Goal: Information Seeking & Learning: Check status

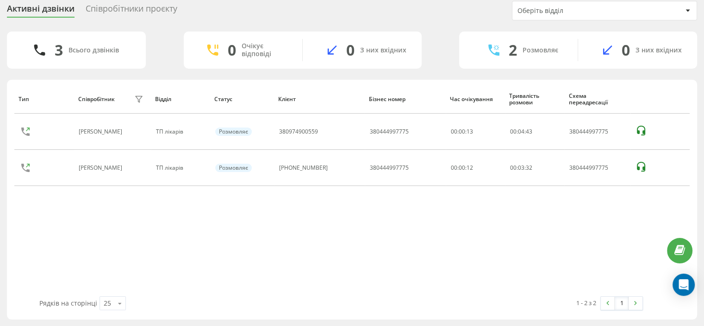
scroll to position [34, 0]
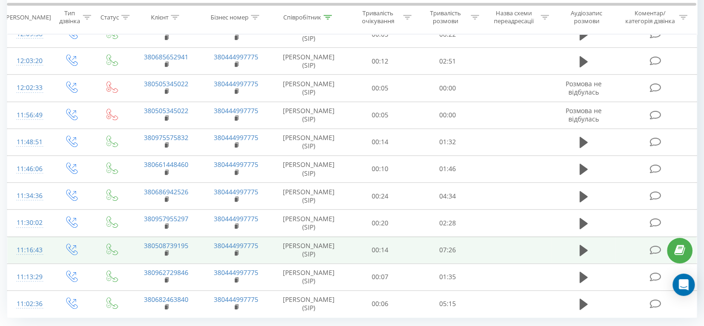
scroll to position [519, 0]
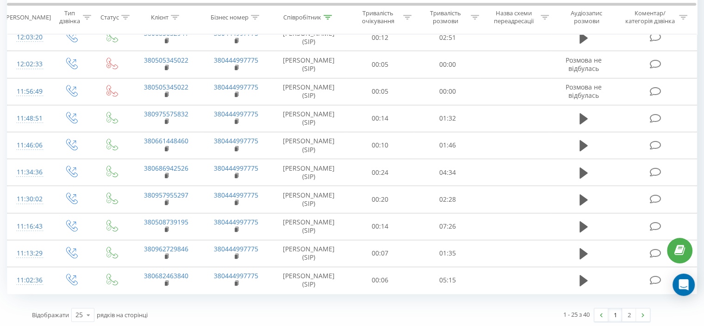
click at [616, 311] on link "1" at bounding box center [616, 314] width 14 height 13
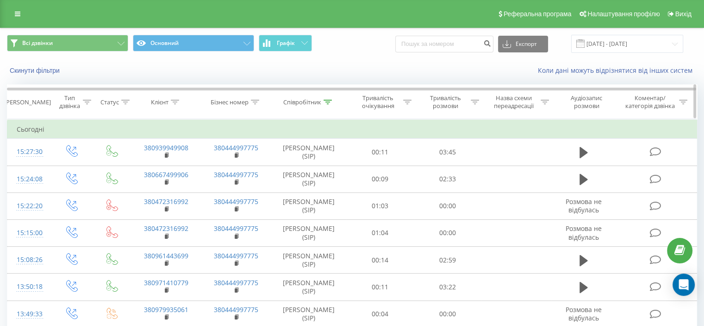
click at [328, 101] on icon at bounding box center [328, 102] width 8 height 5
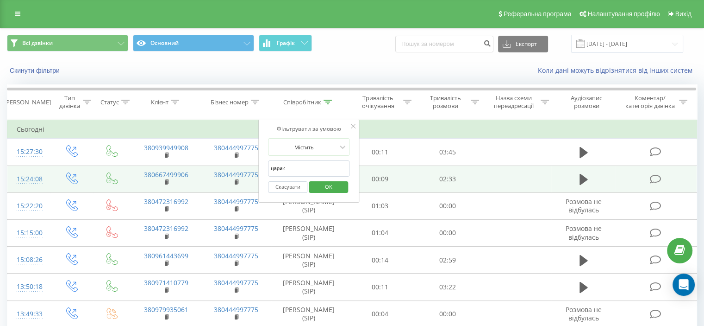
drag, startPoint x: 313, startPoint y: 172, endPoint x: 226, endPoint y: 166, distance: 87.3
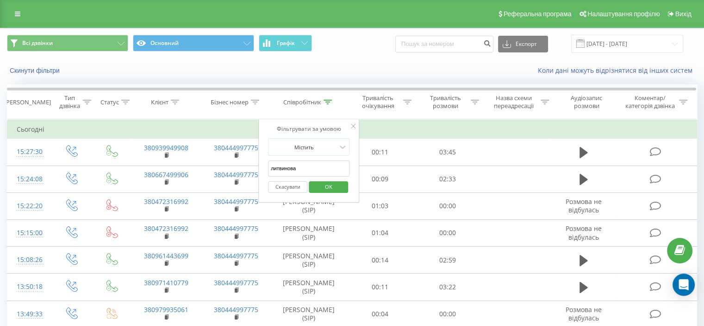
click at [327, 187] on span "OK" at bounding box center [329, 186] width 26 height 14
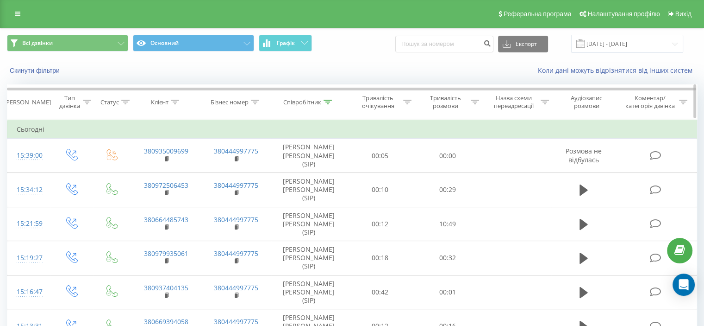
click at [327, 98] on div at bounding box center [328, 102] width 8 height 8
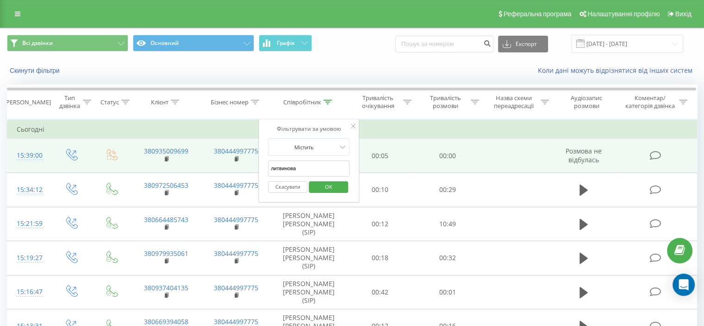
drag, startPoint x: 310, startPoint y: 166, endPoint x: 239, endPoint y: 170, distance: 71.5
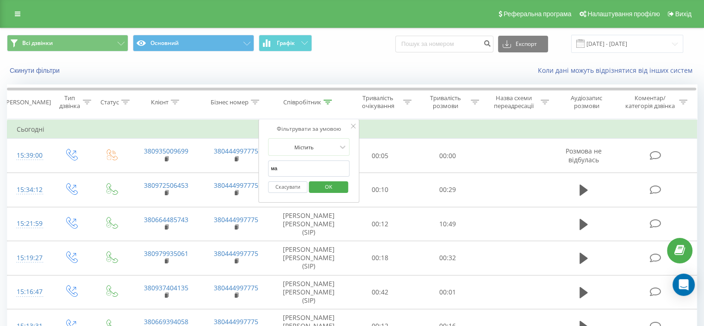
type input "мала"
click at [327, 185] on span "OK" at bounding box center [329, 186] width 26 height 14
